Goal: Book appointment/travel/reservation

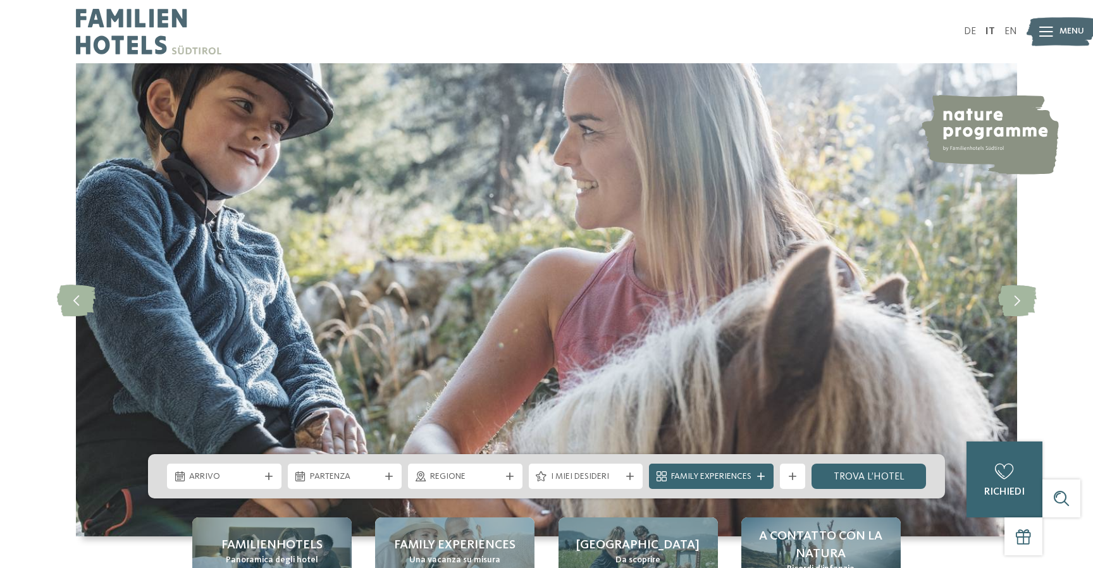
click at [206, 489] on div "Arrivo Partenza" at bounding box center [546, 476] width 797 height 44
click at [271, 479] on icon at bounding box center [269, 476] width 8 height 8
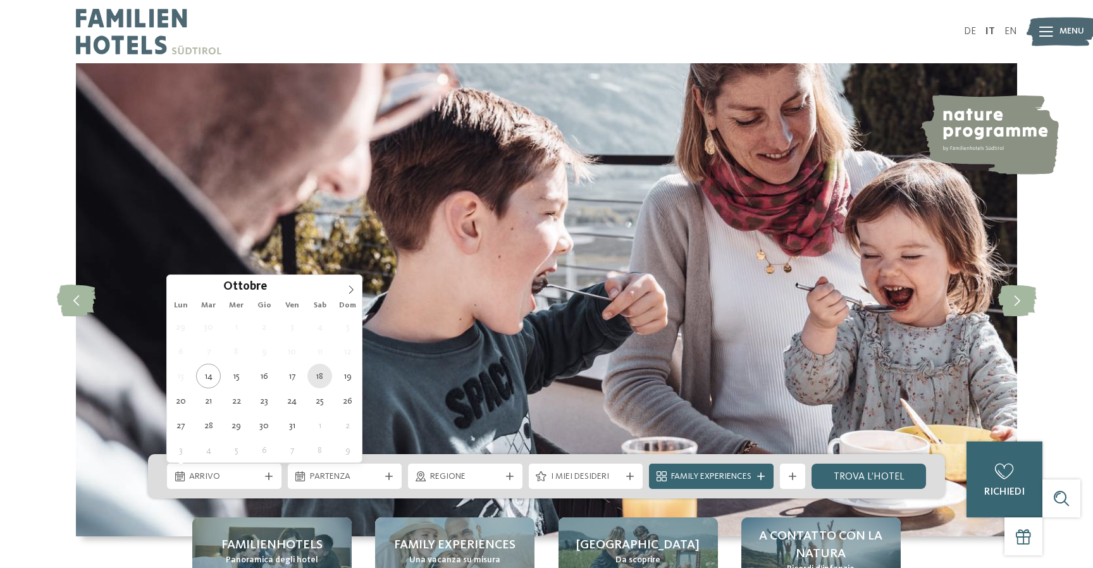
type div "18.10.2025"
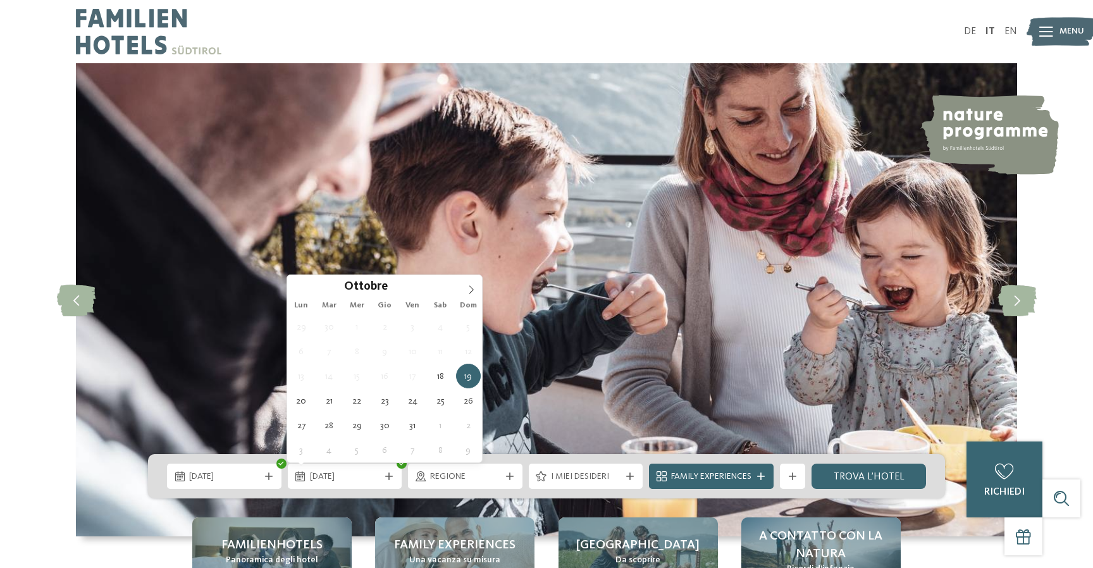
type div "19.10.2025"
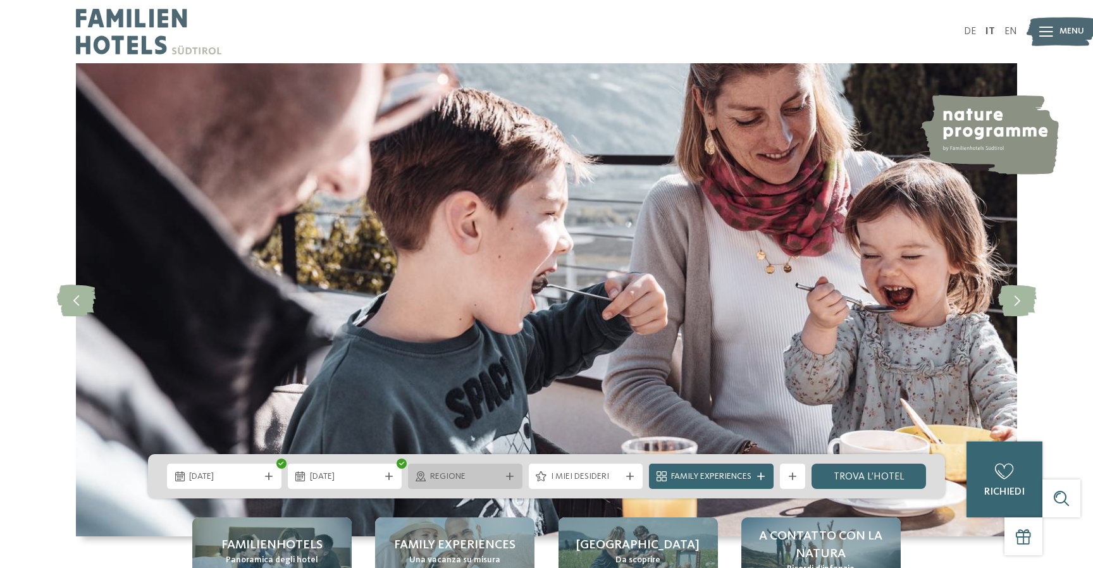
click at [509, 479] on icon at bounding box center [510, 476] width 8 height 8
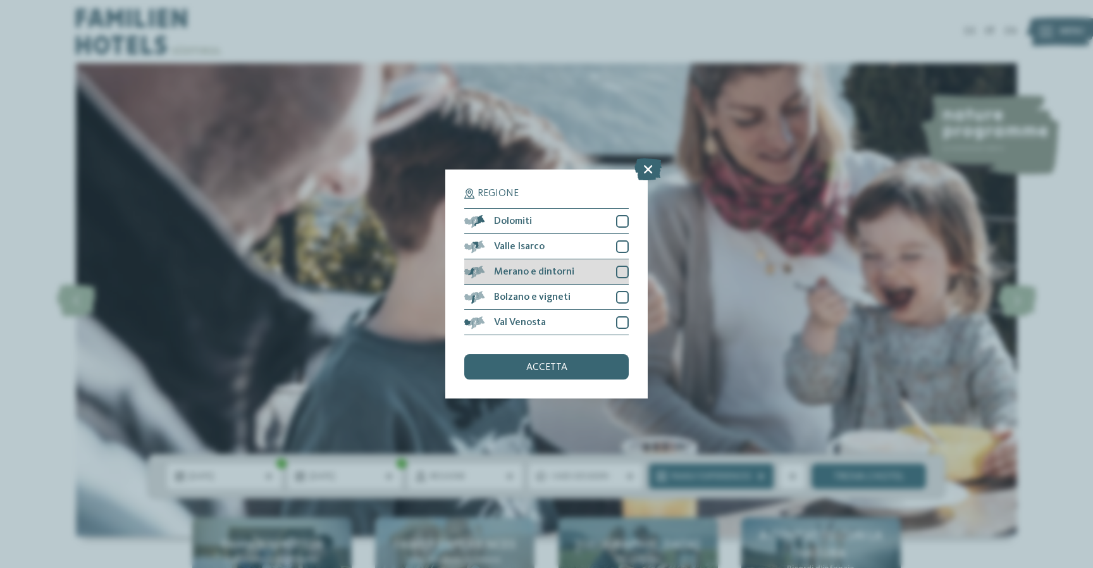
click at [620, 268] on div at bounding box center [622, 272] width 13 height 13
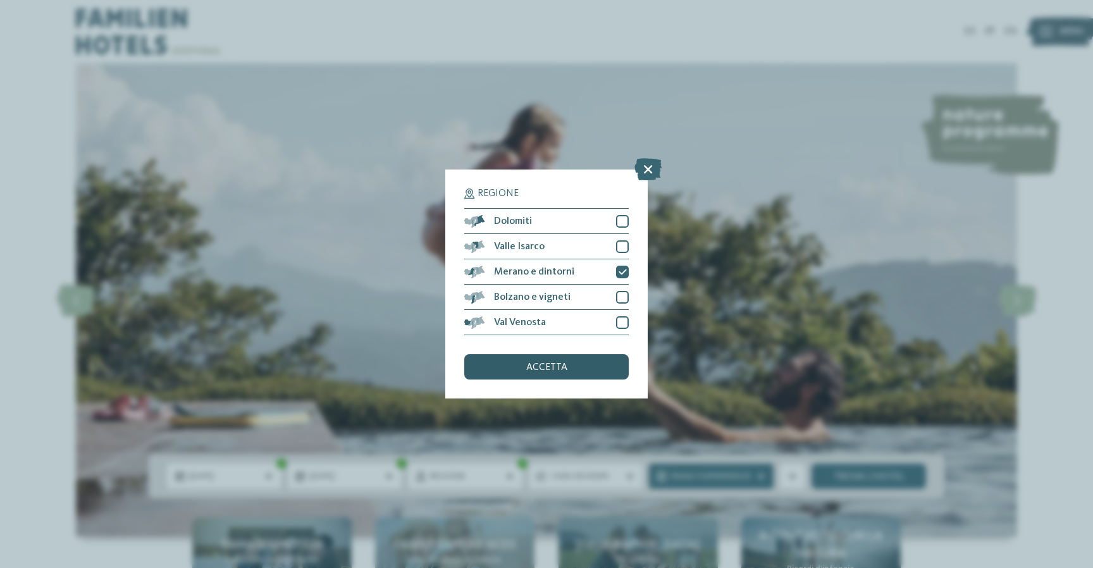
click at [605, 364] on div "accetta" at bounding box center [546, 366] width 164 height 25
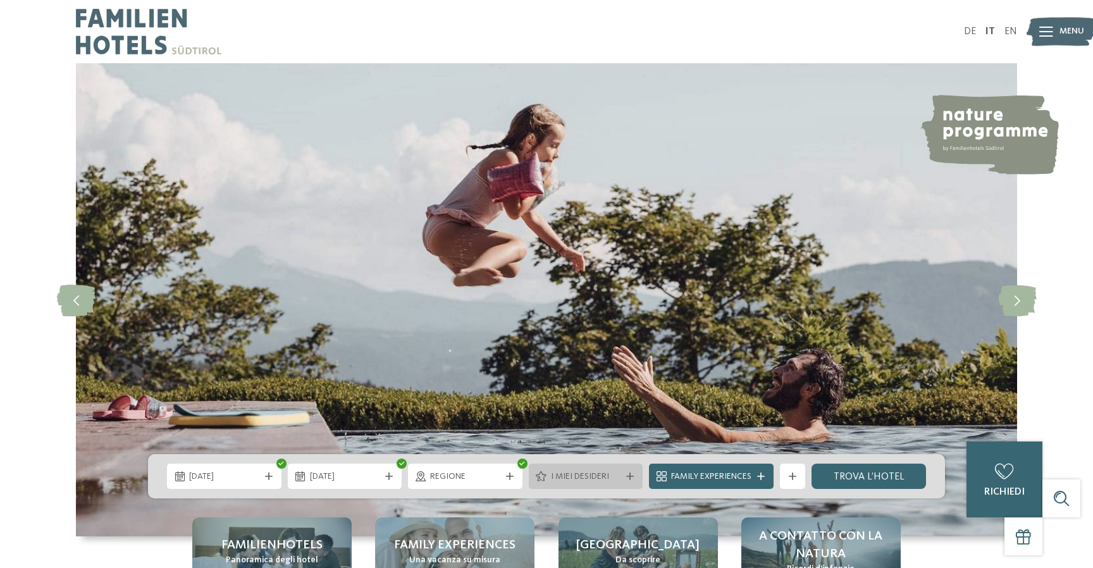
click at [617, 479] on span "I miei desideri" at bounding box center [586, 477] width 70 height 13
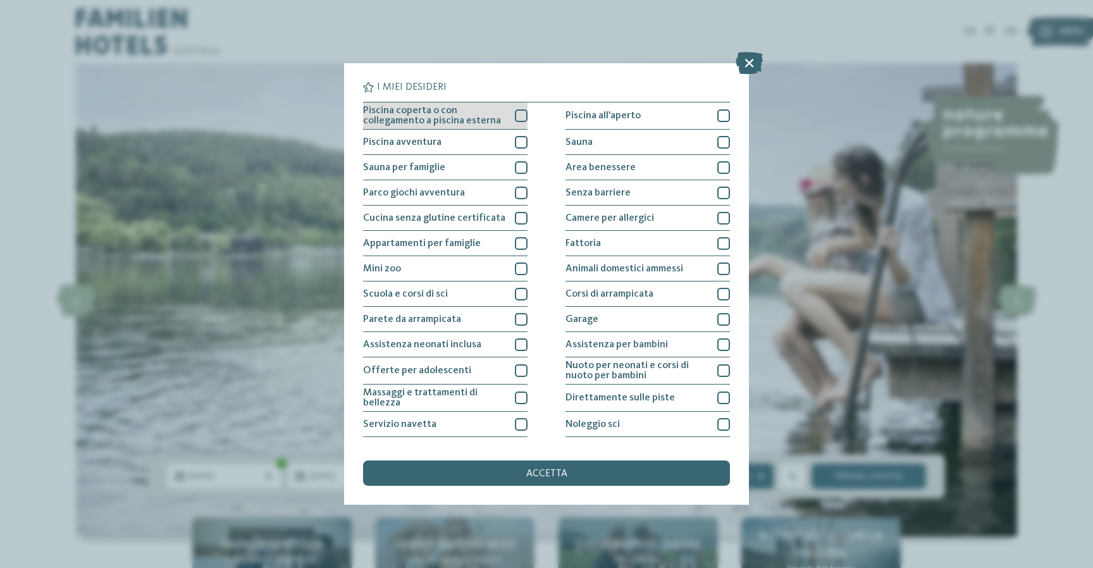
click at [522, 115] on div at bounding box center [521, 115] width 13 height 13
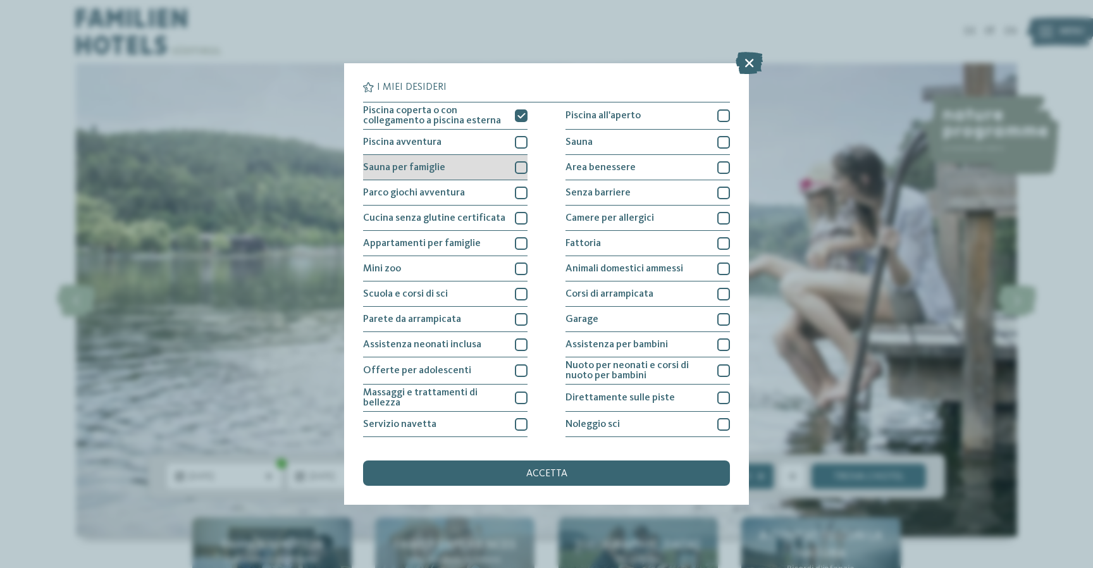
click at [526, 166] on div at bounding box center [521, 167] width 13 height 13
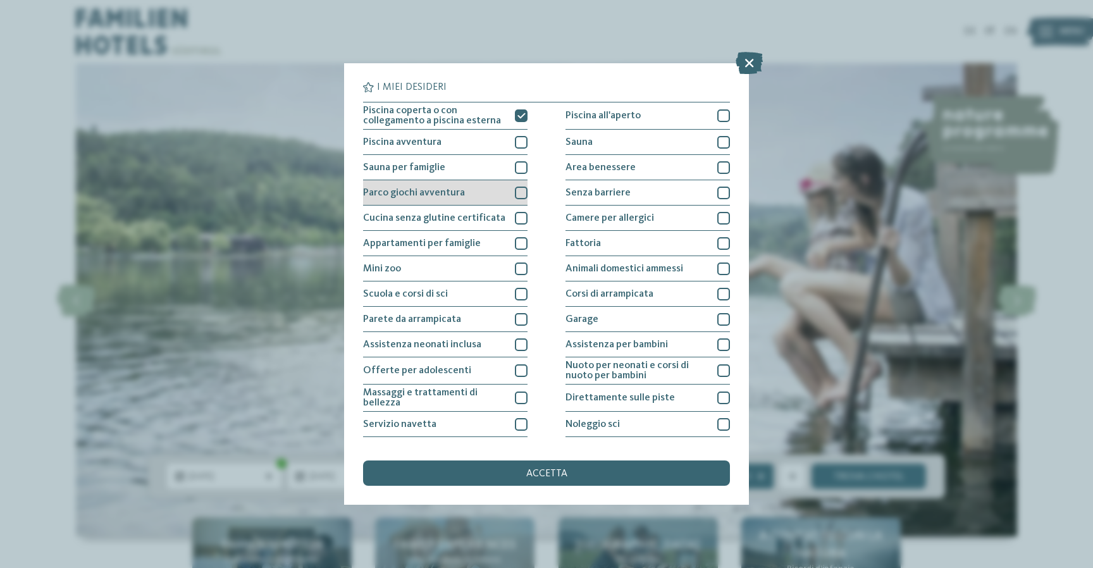
click at [524, 190] on div at bounding box center [521, 193] width 13 height 13
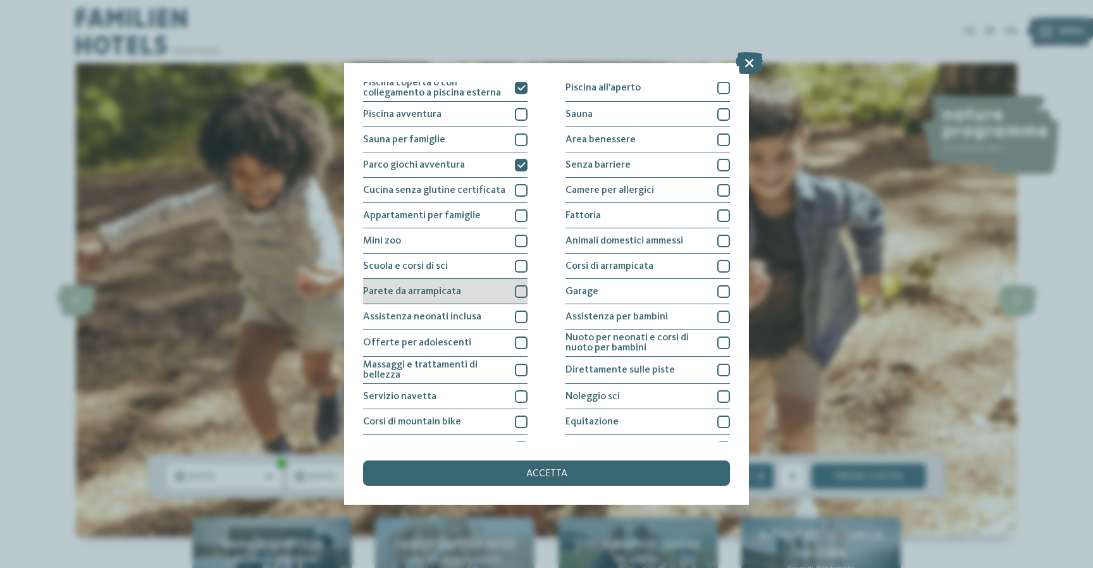
scroll to position [32, 0]
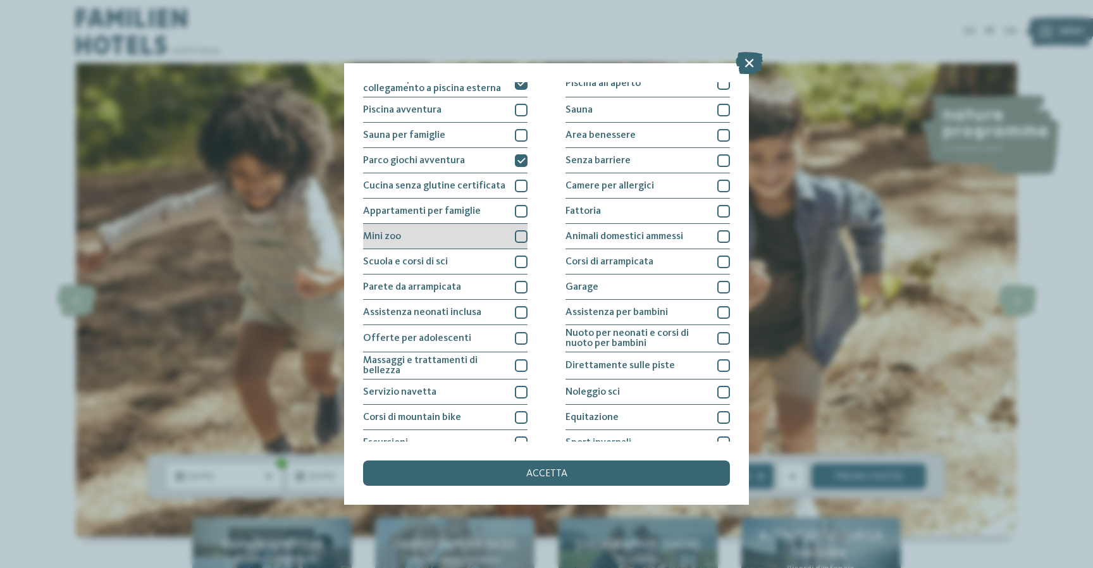
click at [527, 234] on div at bounding box center [521, 236] width 13 height 13
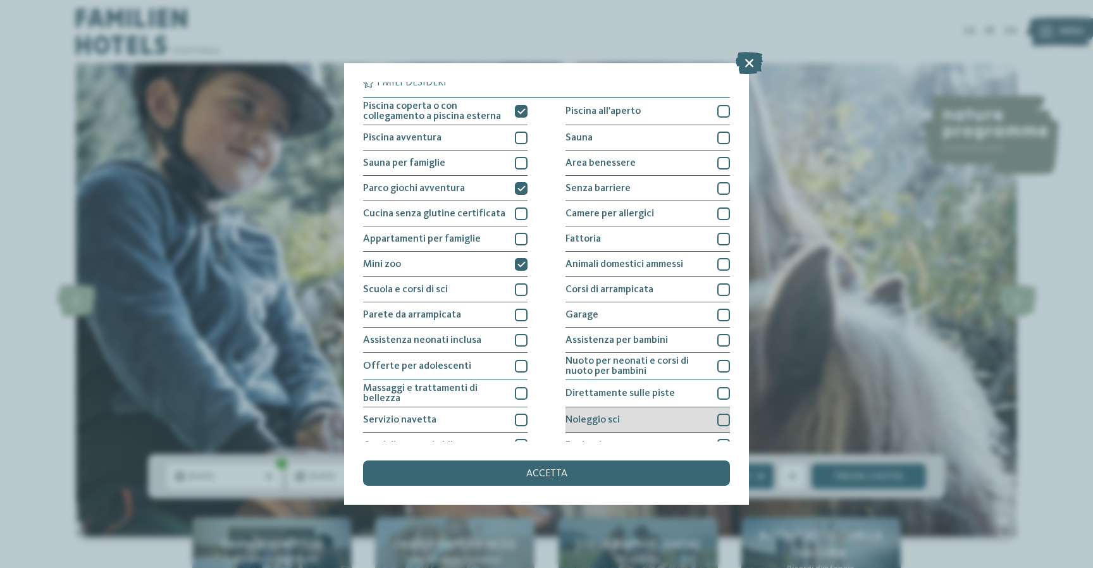
scroll to position [3, 0]
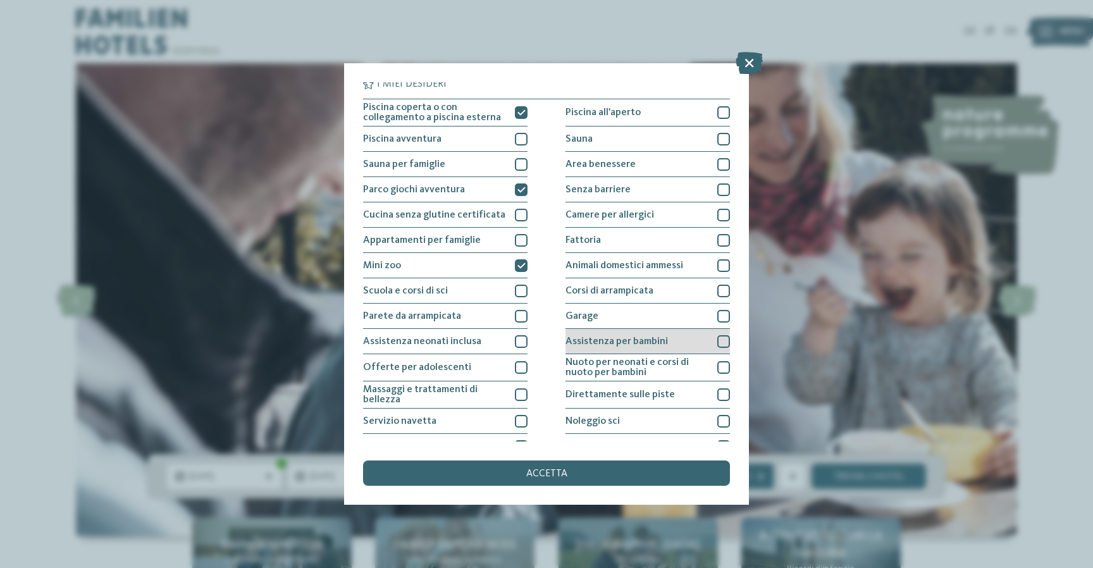
click at [686, 340] on div "Assistenza per bambini" at bounding box center [647, 341] width 164 height 25
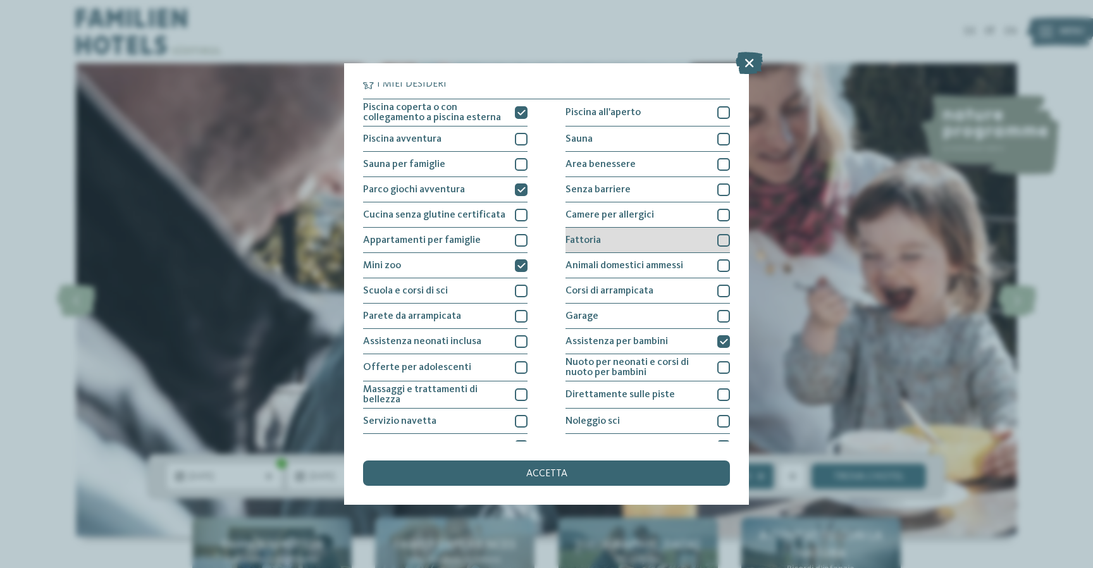
click at [664, 232] on div "Fattoria" at bounding box center [647, 240] width 164 height 25
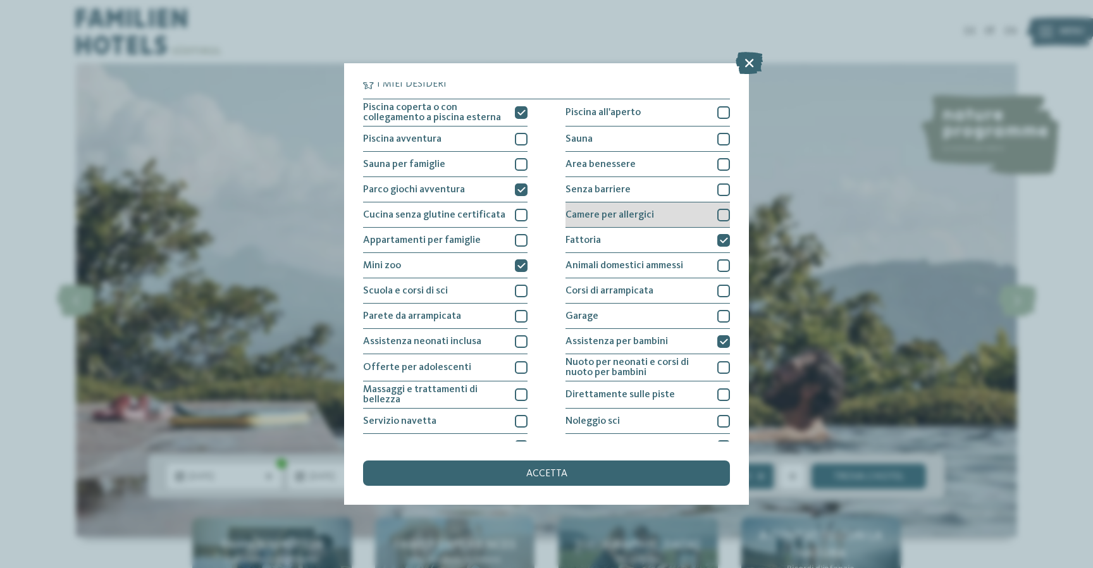
click at [659, 223] on div "Camere per allergici" at bounding box center [647, 214] width 164 height 25
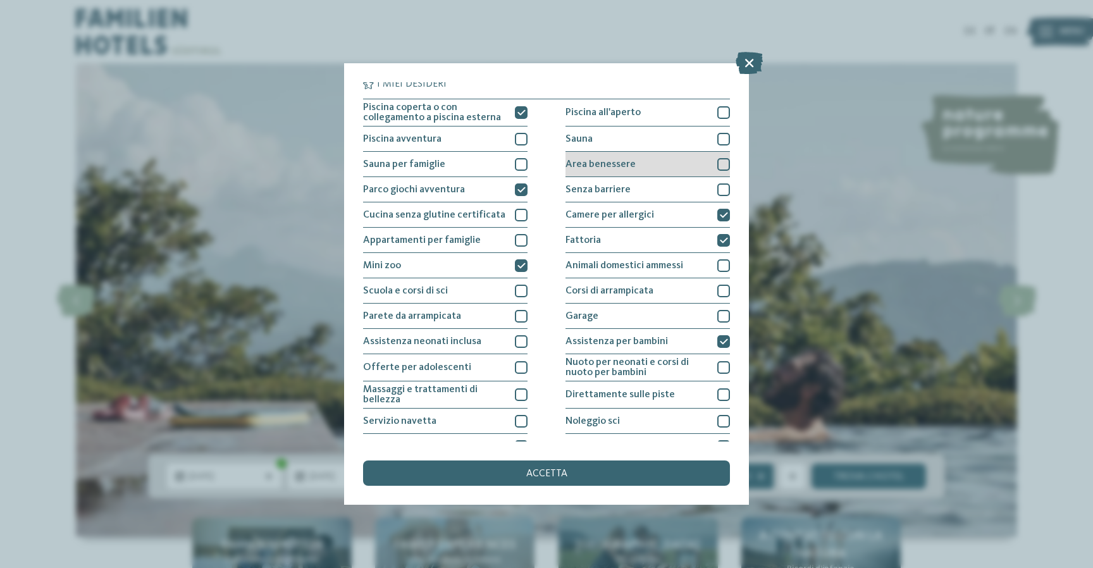
click at [673, 163] on div "Area benessere" at bounding box center [647, 164] width 164 height 25
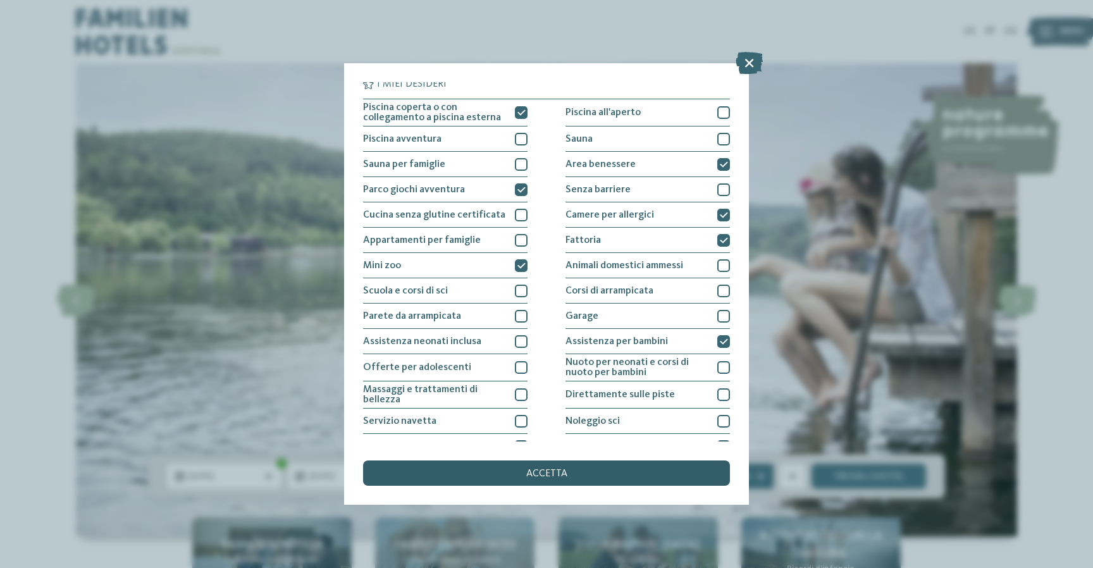
click at [595, 475] on div "accetta" at bounding box center [546, 472] width 367 height 25
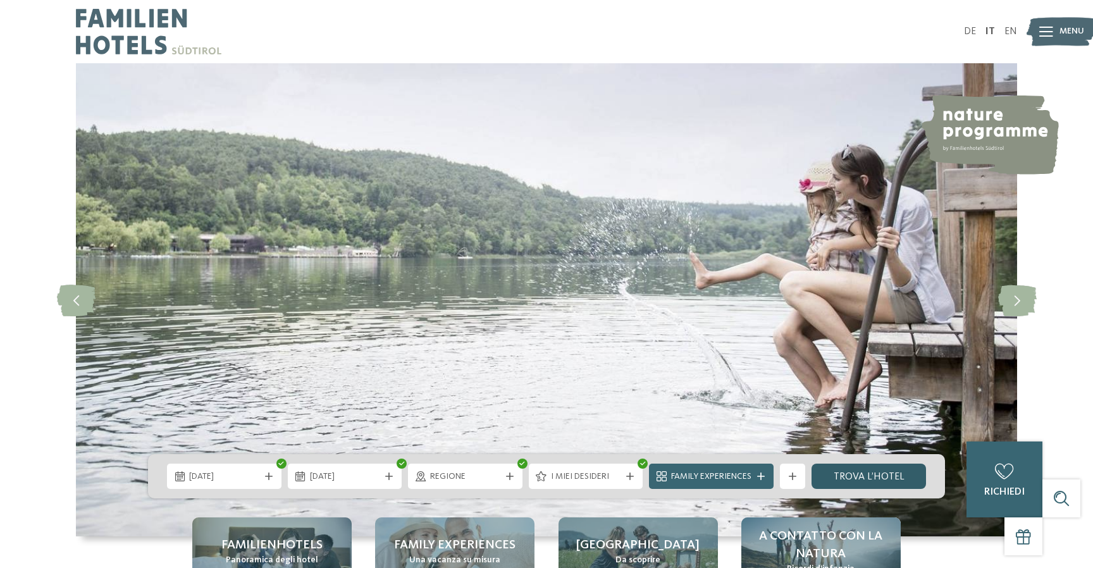
click at [876, 472] on link "trova l’hotel" at bounding box center [868, 476] width 114 height 25
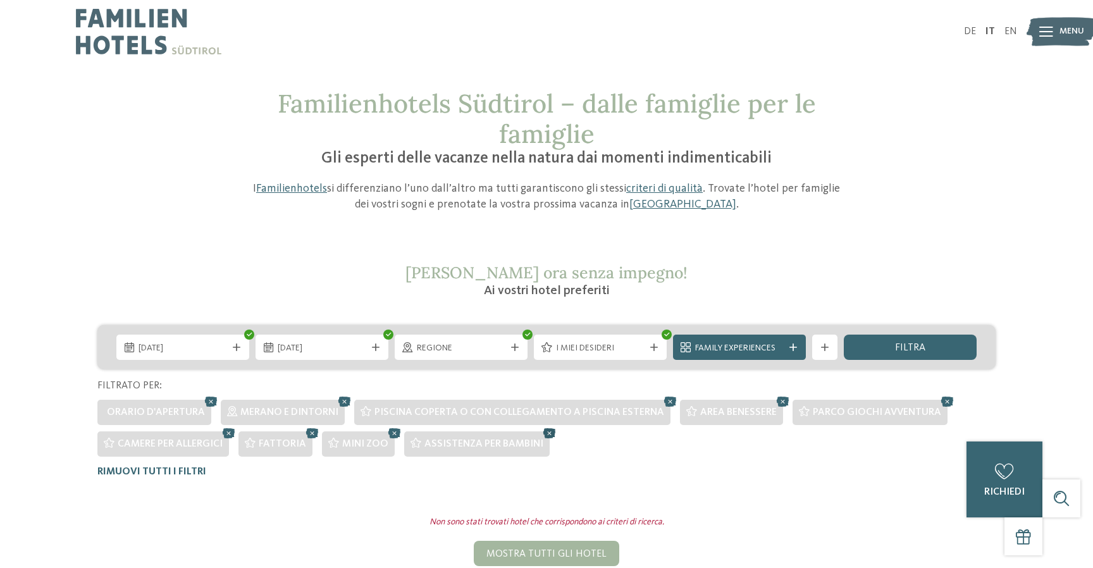
click at [544, 433] on icon at bounding box center [549, 433] width 19 height 16
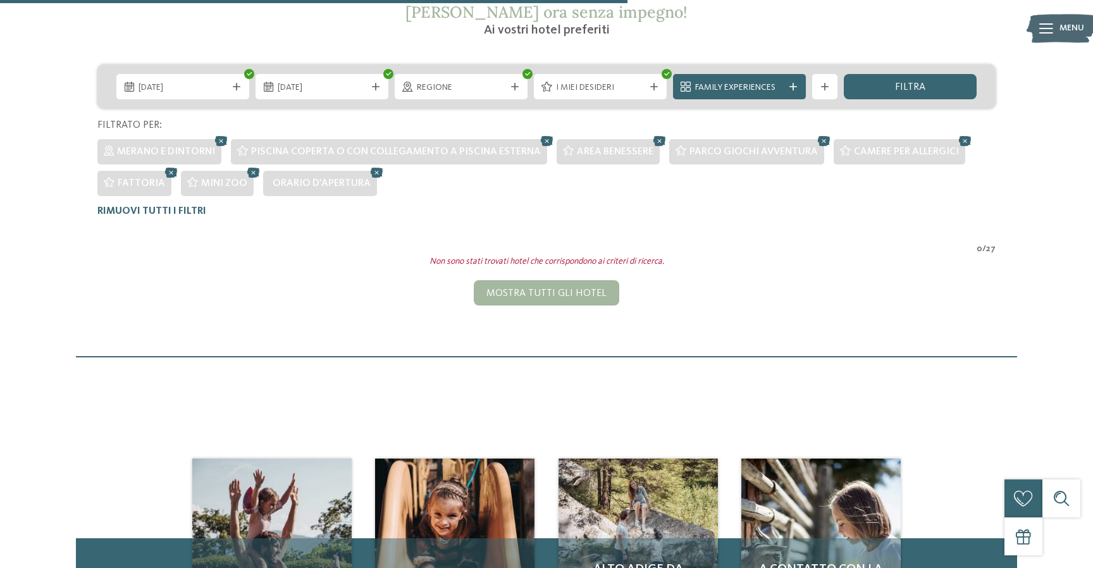
scroll to position [121, 0]
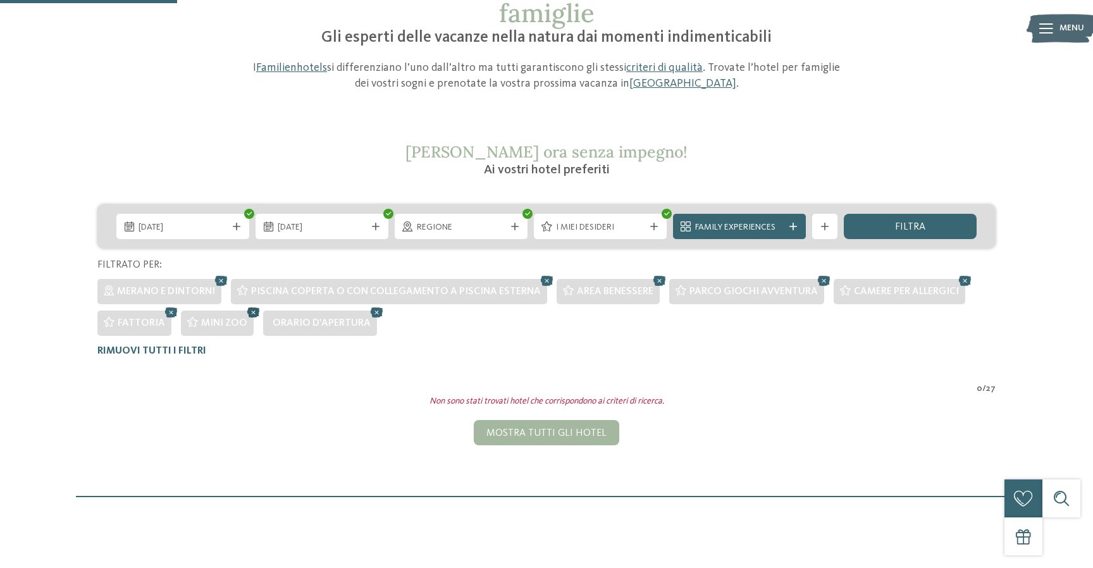
click at [249, 315] on icon at bounding box center [253, 312] width 19 height 16
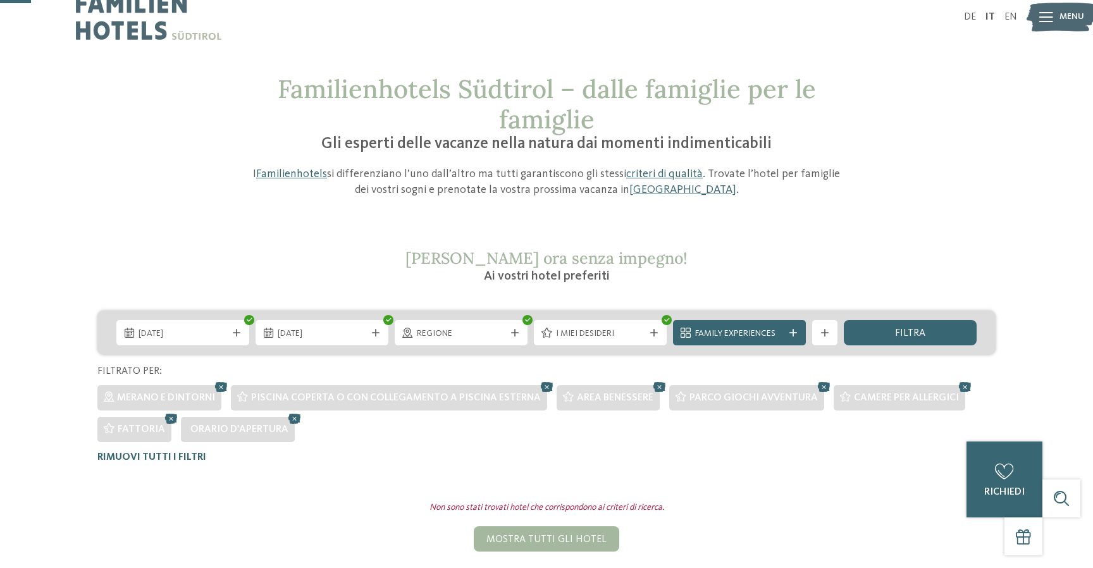
scroll to position [4, 0]
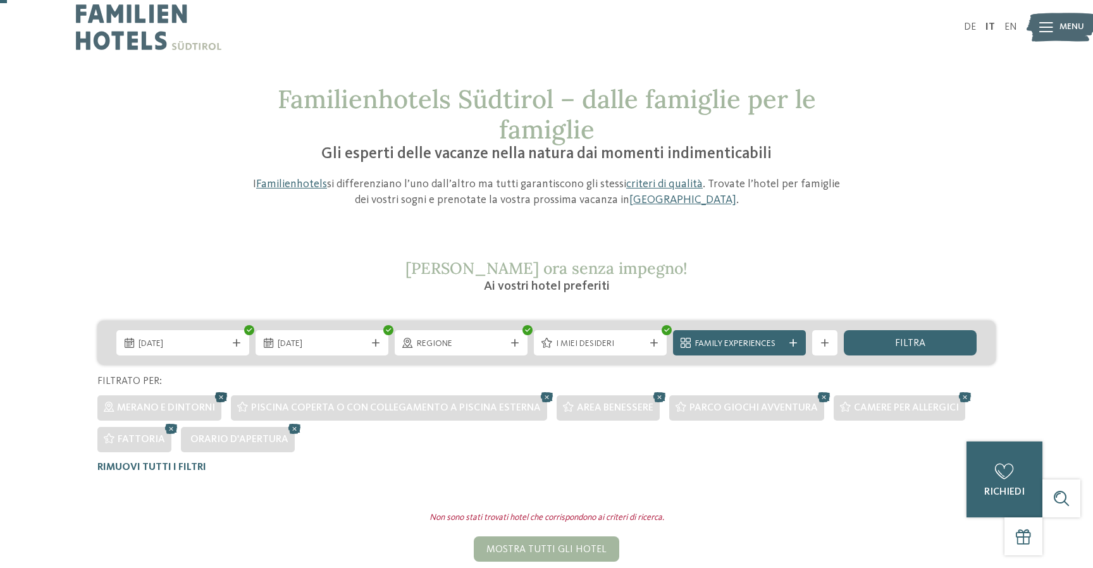
click at [223, 397] on icon at bounding box center [221, 397] width 19 height 16
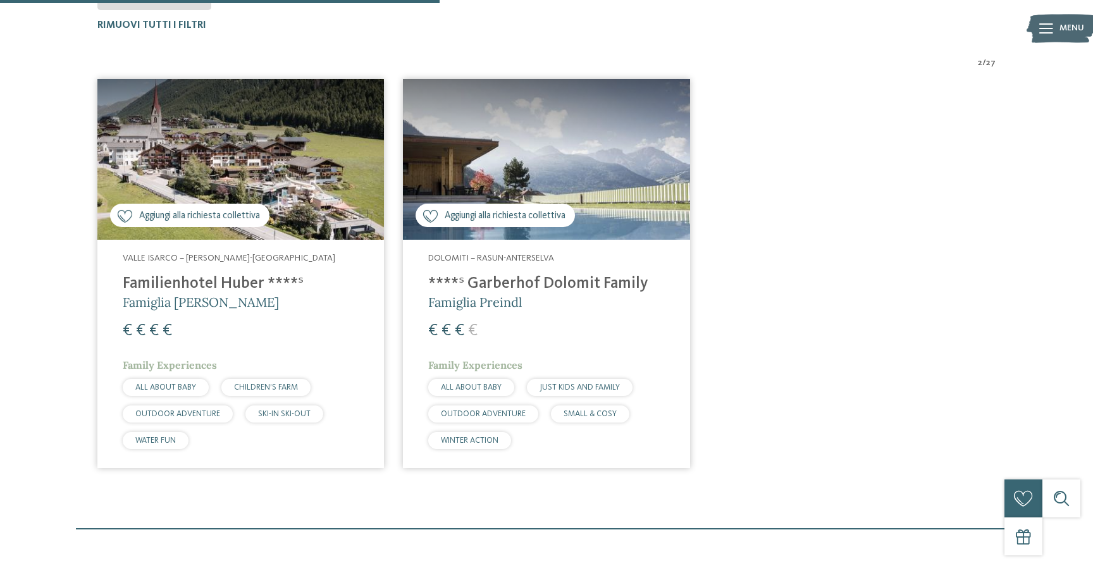
scroll to position [446, 0]
click at [521, 285] on h4 "****ˢ Garberhof Dolomit Family" at bounding box center [546, 284] width 236 height 19
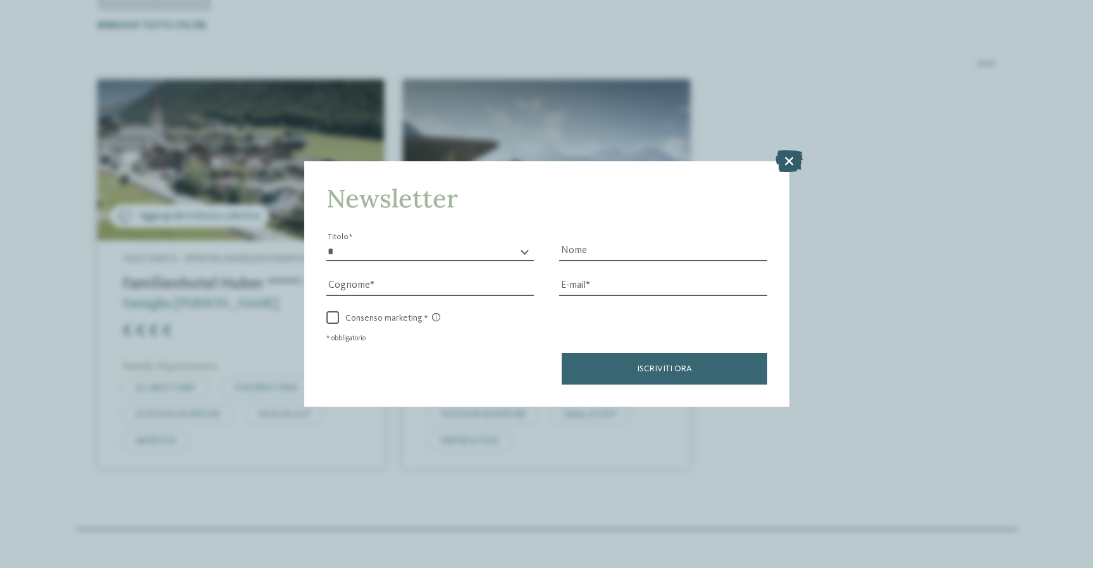
click at [783, 159] on icon at bounding box center [788, 160] width 27 height 22
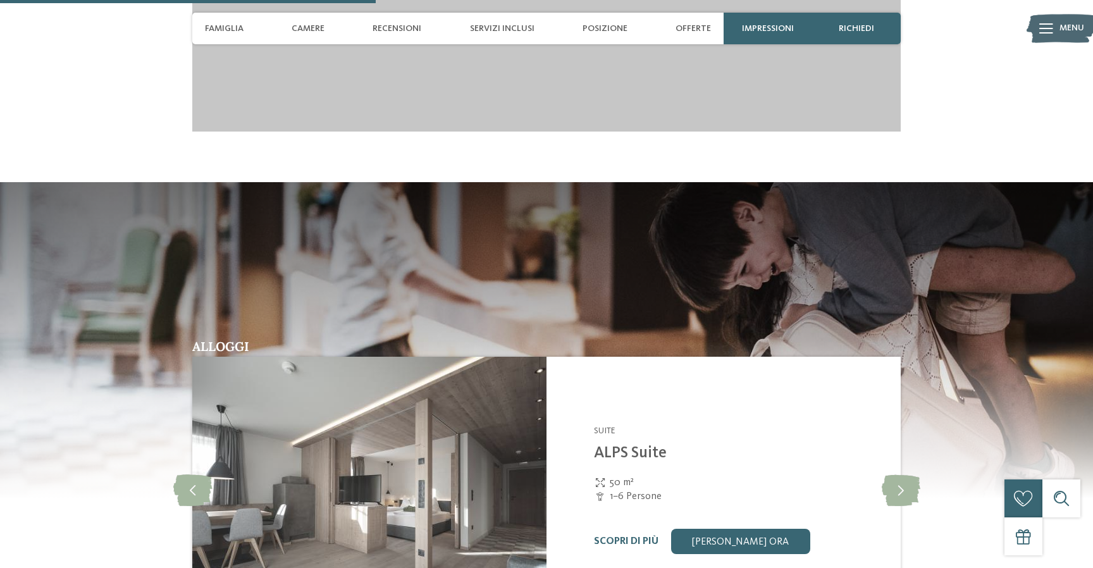
scroll to position [1669, 0]
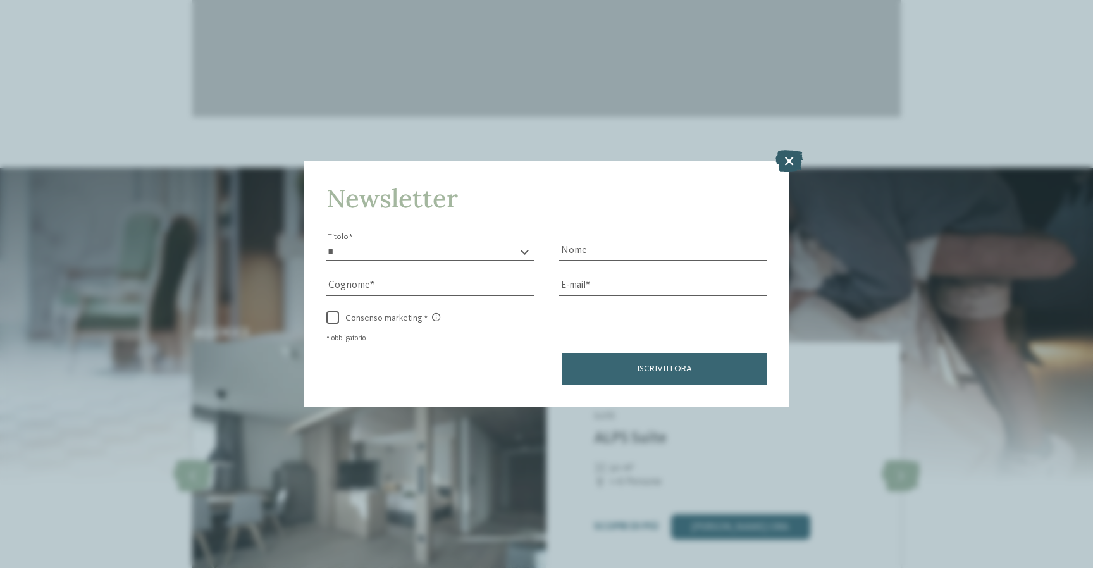
click at [793, 155] on icon at bounding box center [788, 160] width 27 height 22
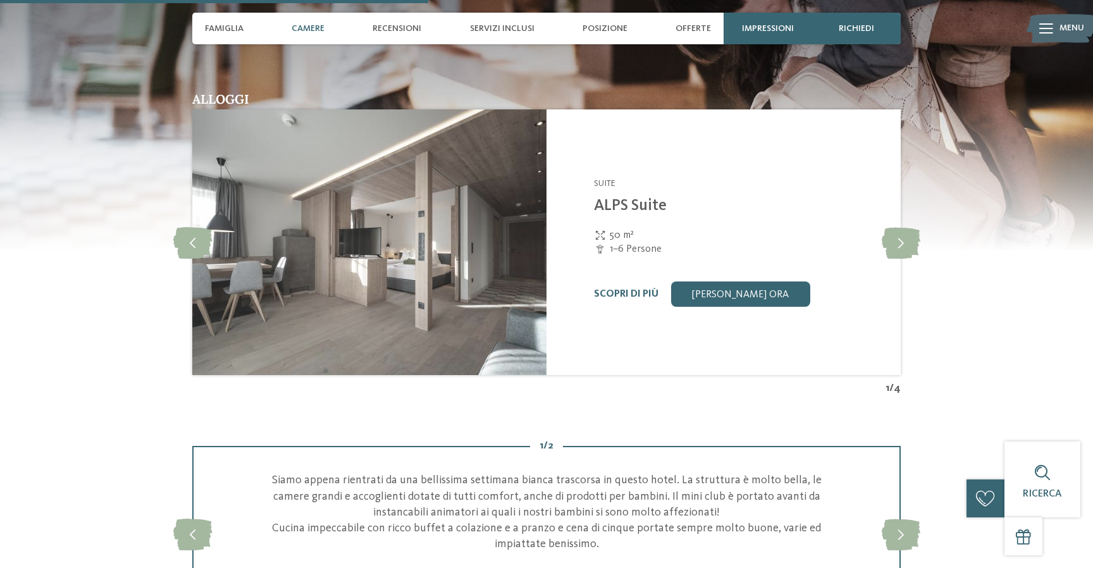
scroll to position [1903, 0]
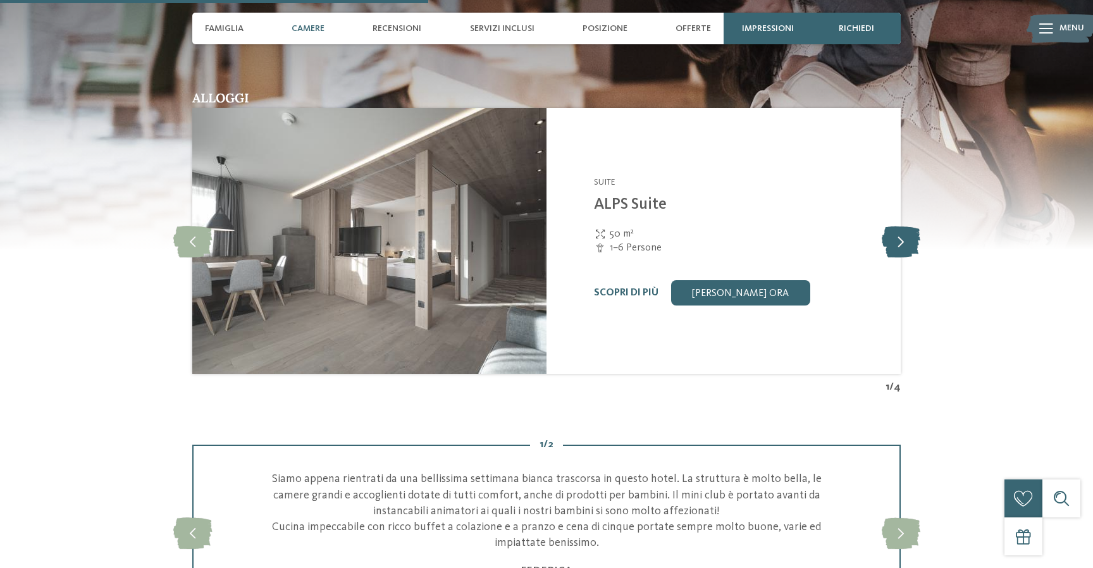
click at [889, 228] on icon at bounding box center [901, 241] width 39 height 32
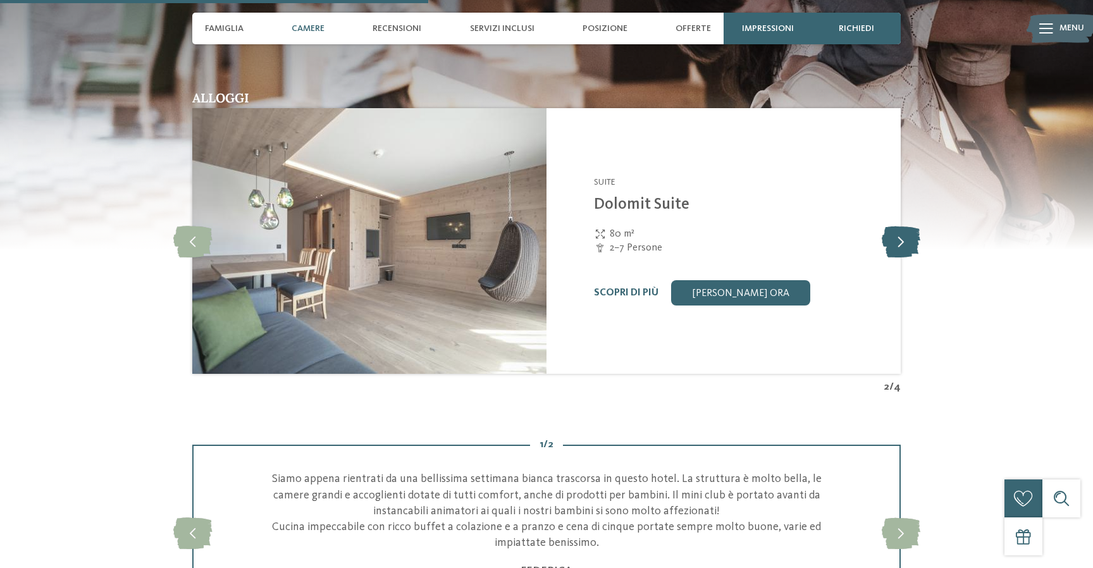
click at [889, 228] on icon at bounding box center [901, 241] width 39 height 32
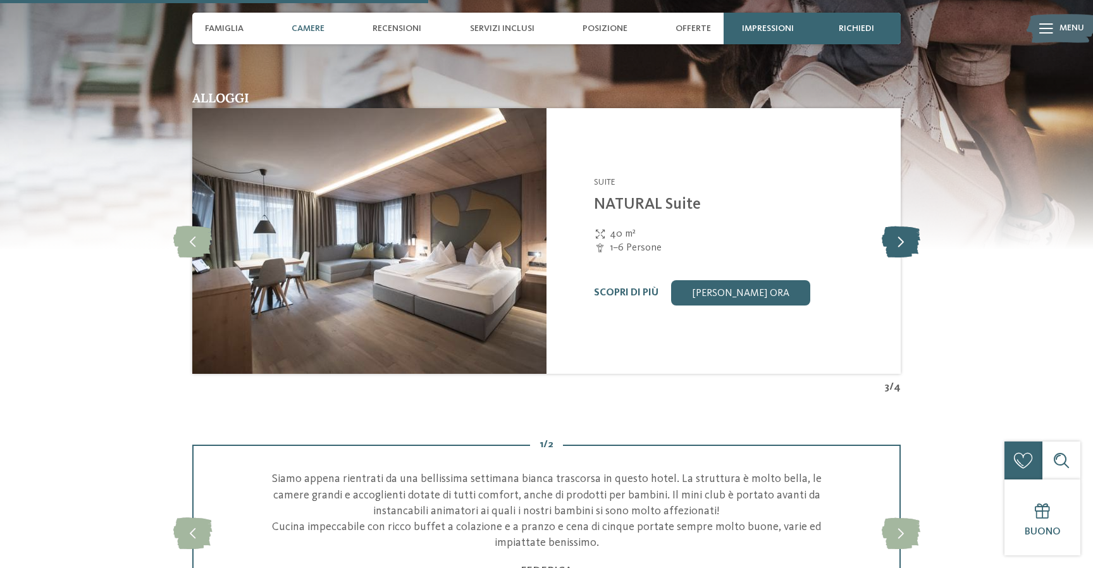
click at [889, 228] on icon at bounding box center [901, 241] width 39 height 32
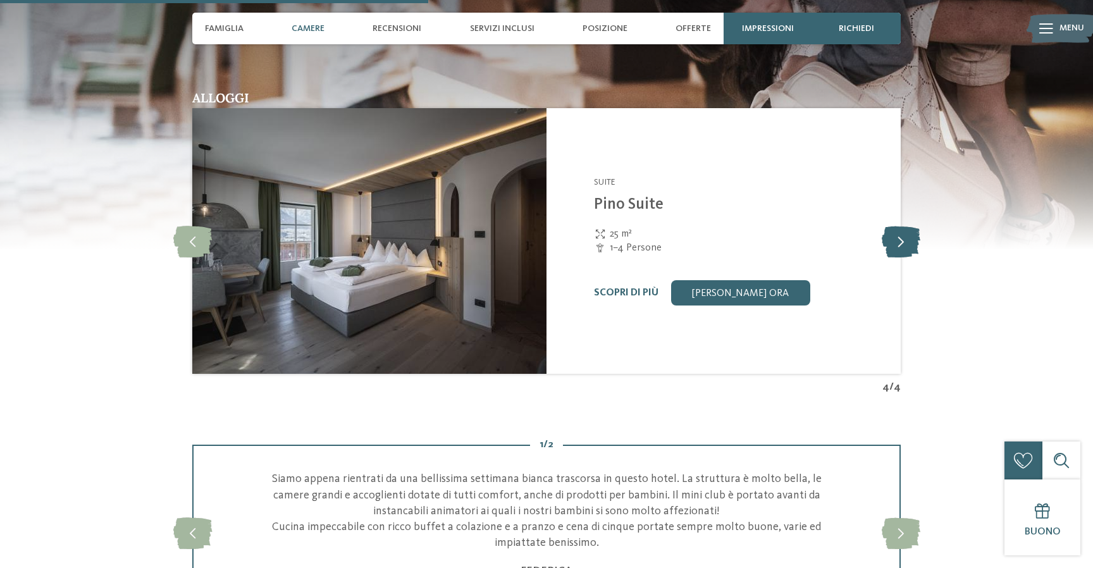
click at [889, 228] on icon at bounding box center [901, 241] width 39 height 32
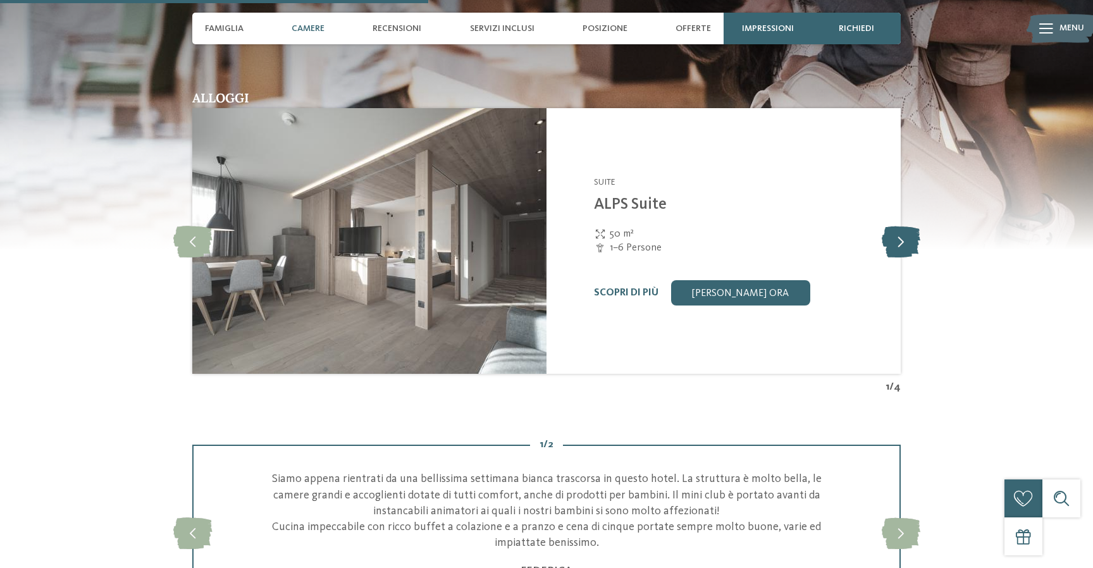
click at [889, 228] on icon at bounding box center [901, 241] width 39 height 32
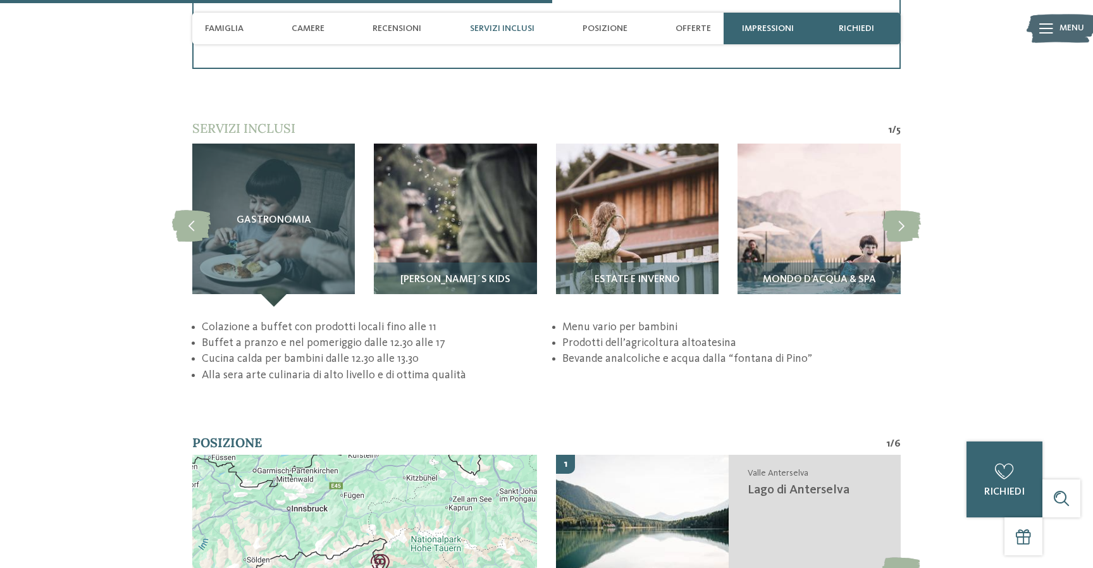
scroll to position [2455, 0]
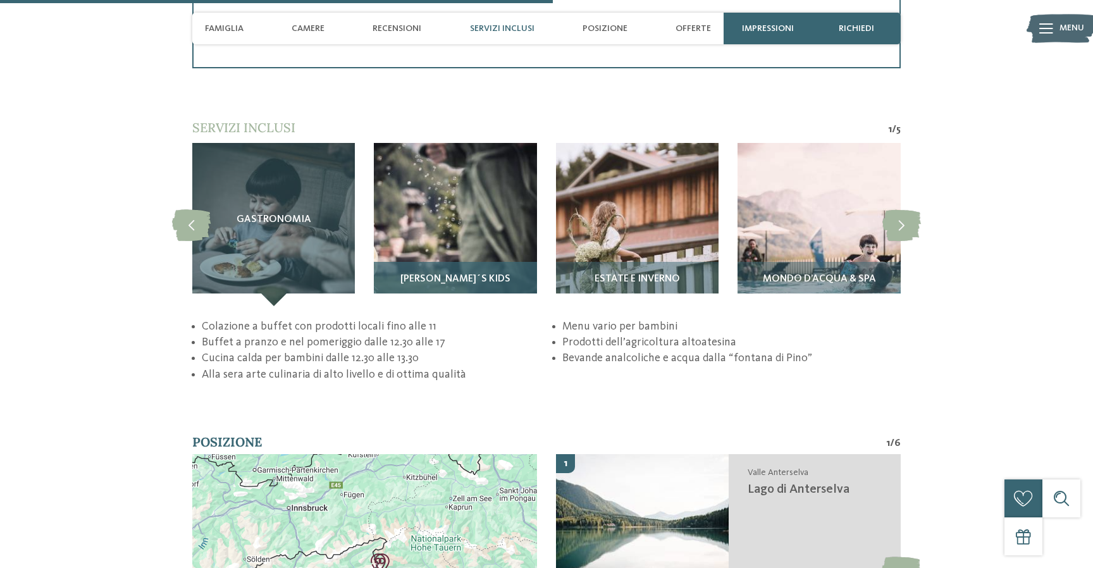
click at [487, 276] on h3 "[PERSON_NAME]´s Kids" at bounding box center [455, 279] width 150 height 11
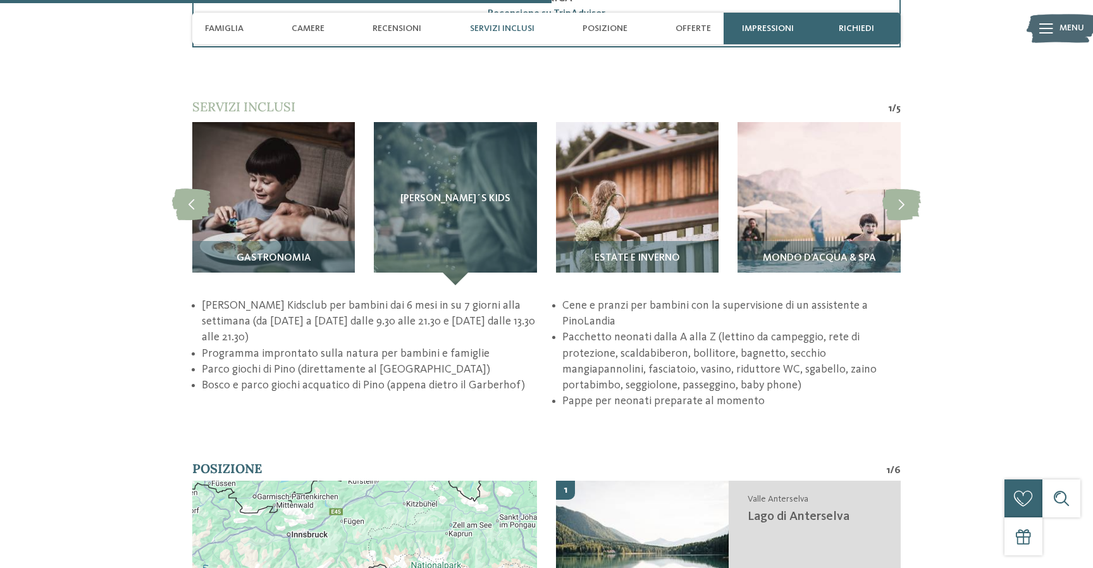
scroll to position [2477, 0]
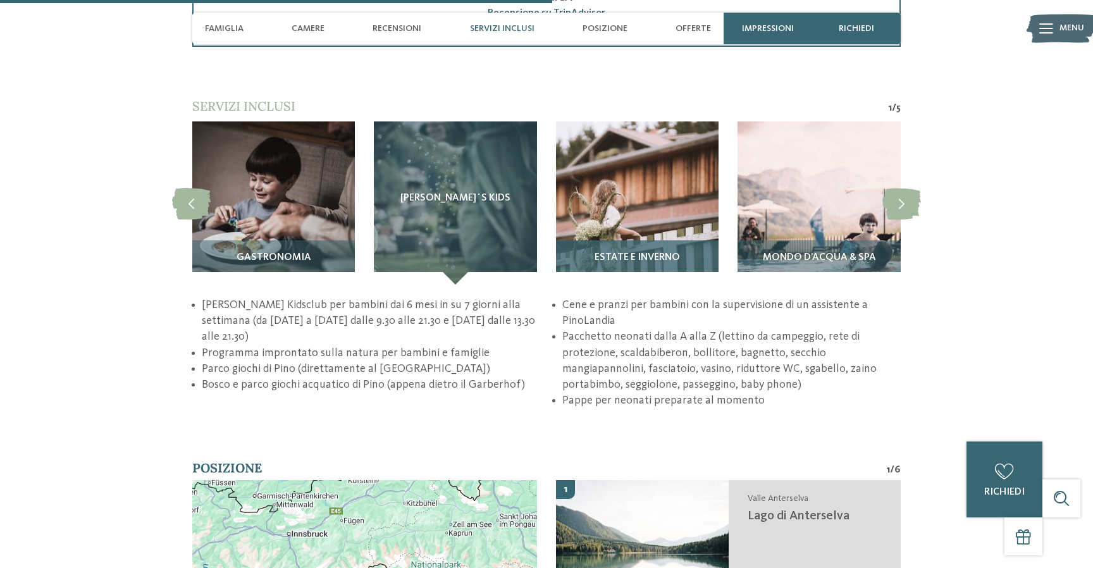
click at [660, 258] on span "Estate e inverno" at bounding box center [637, 257] width 85 height 11
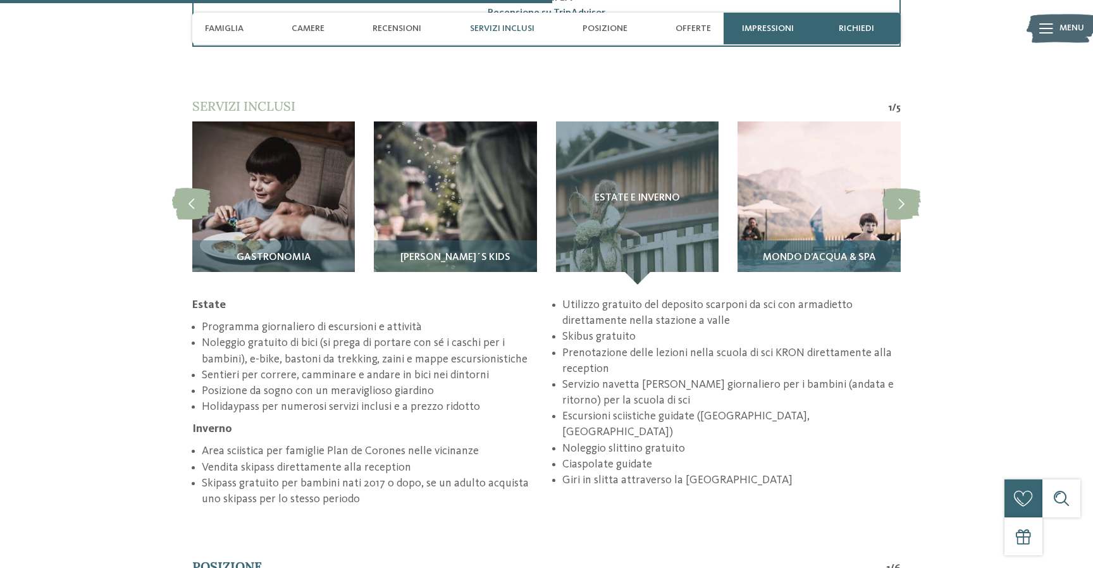
click at [771, 265] on div "Mondo d’acqua & Spa" at bounding box center [818, 262] width 163 height 44
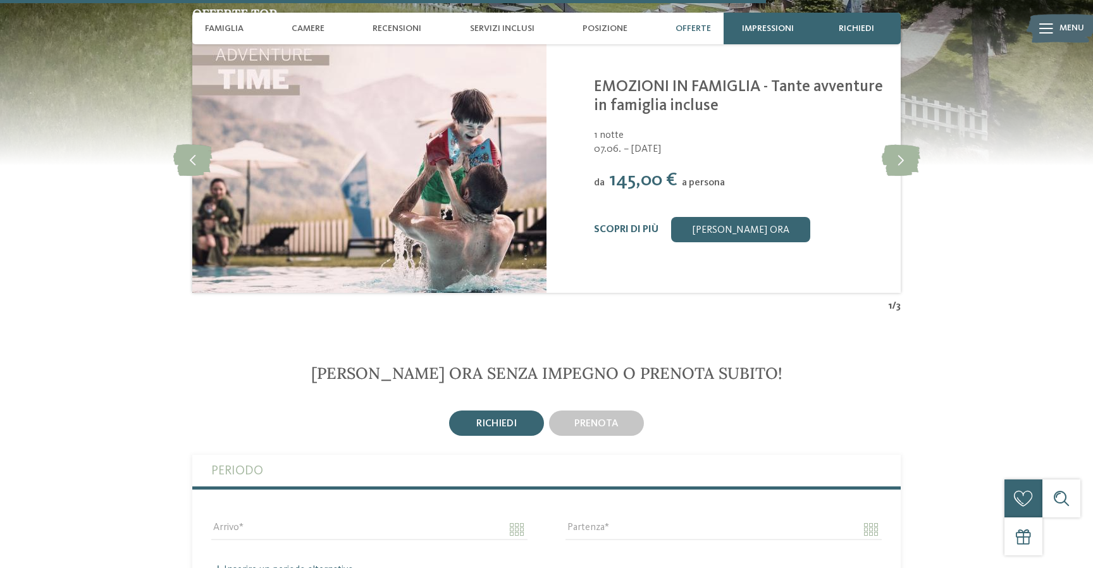
scroll to position [3440, 0]
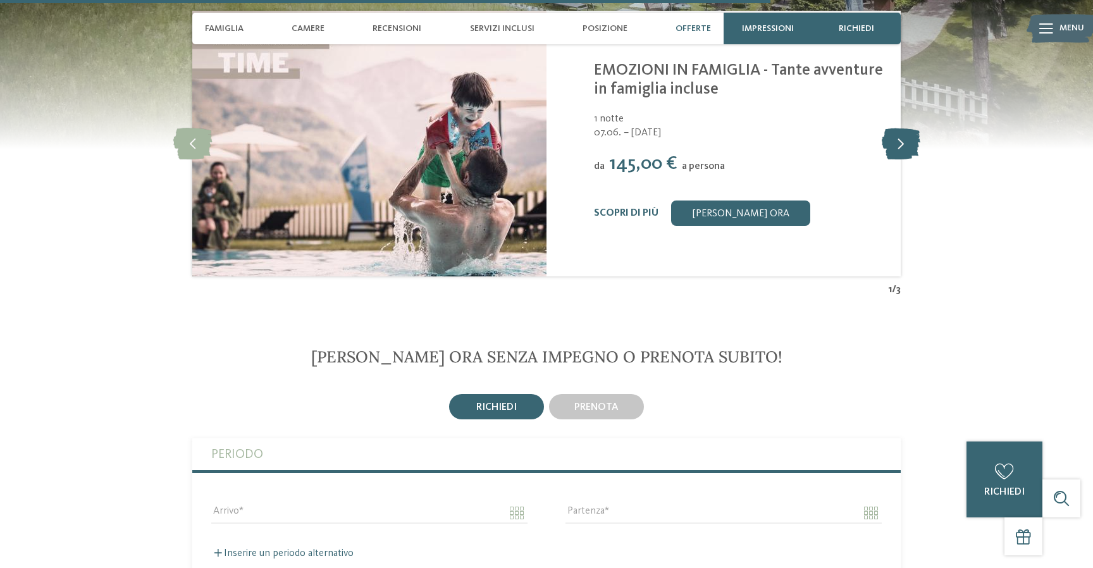
click at [897, 149] on icon at bounding box center [901, 144] width 39 height 32
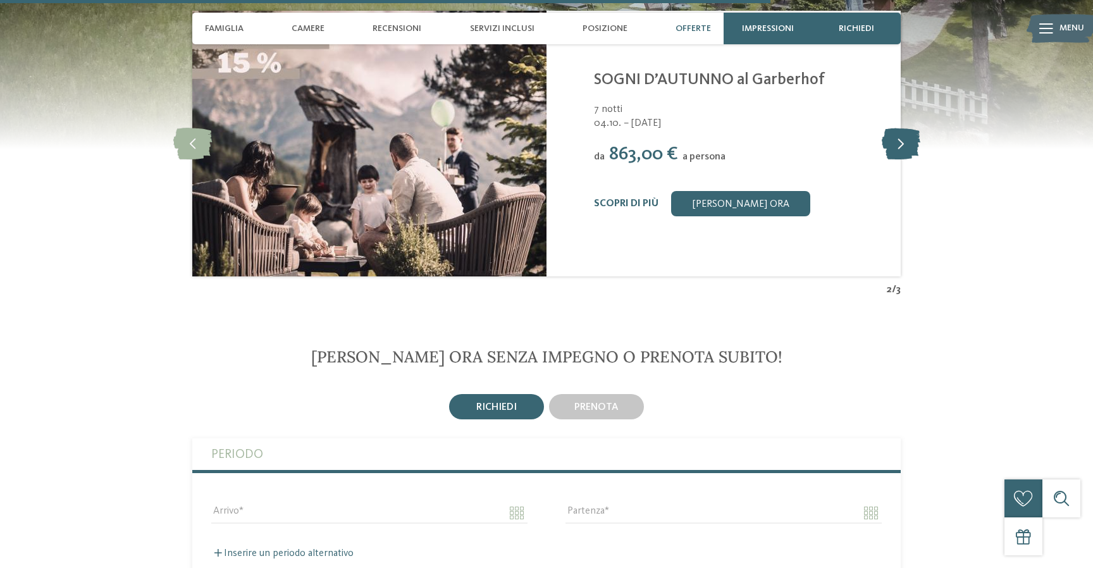
click at [897, 149] on icon at bounding box center [901, 144] width 39 height 32
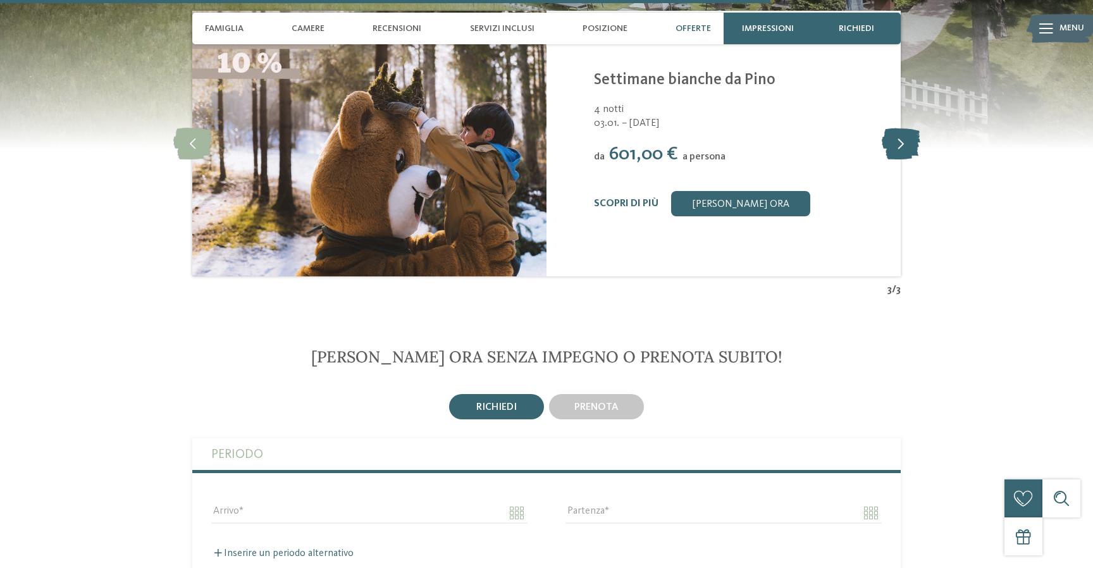
click at [897, 149] on icon at bounding box center [901, 144] width 39 height 32
